Goal: Navigation & Orientation: Go to known website

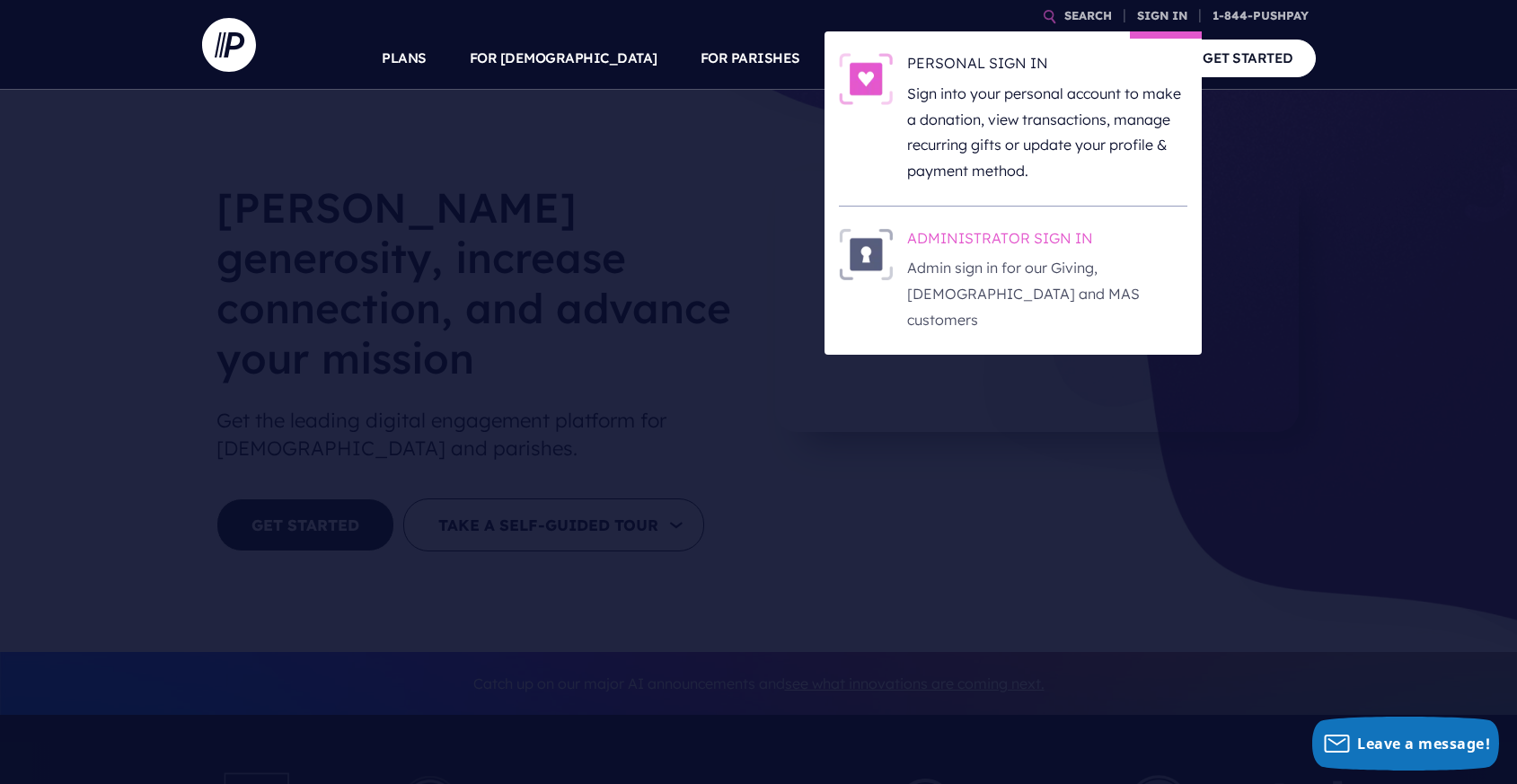
click at [1071, 231] on h6 "ADMINISTRATOR SIGN IN" at bounding box center [1047, 241] width 280 height 27
click at [1021, 230] on h6 "ADMINISTRATOR SIGN IN" at bounding box center [1047, 241] width 280 height 27
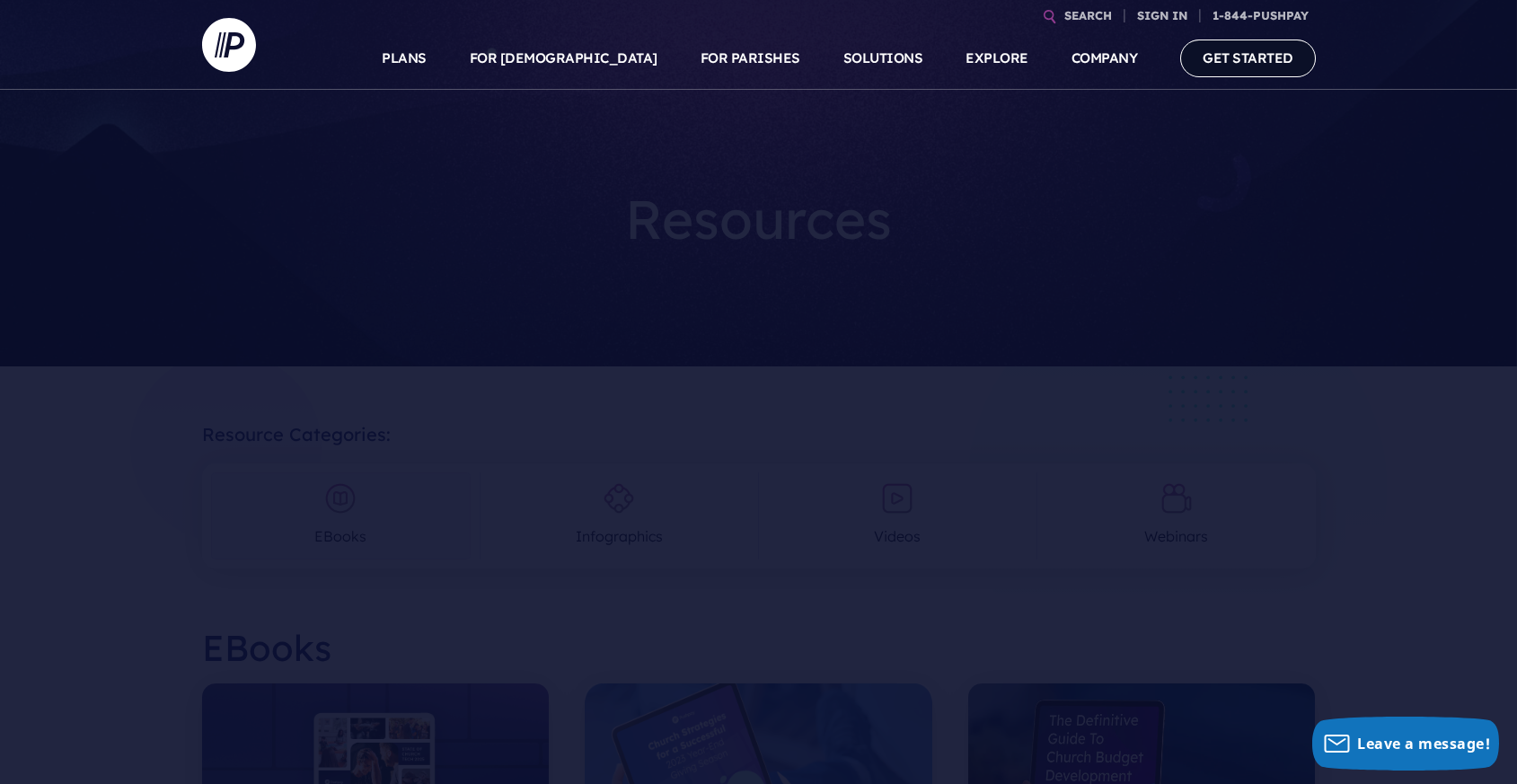
click at [1239, 52] on link "GET STARTED" at bounding box center [1248, 58] width 135 height 37
